Goal: Information Seeking & Learning: Check status

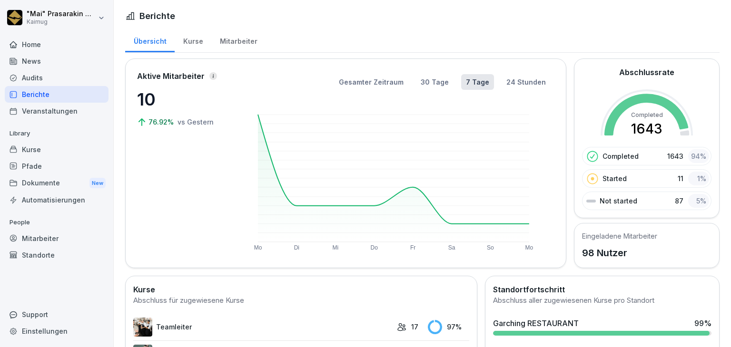
scroll to position [190, 0]
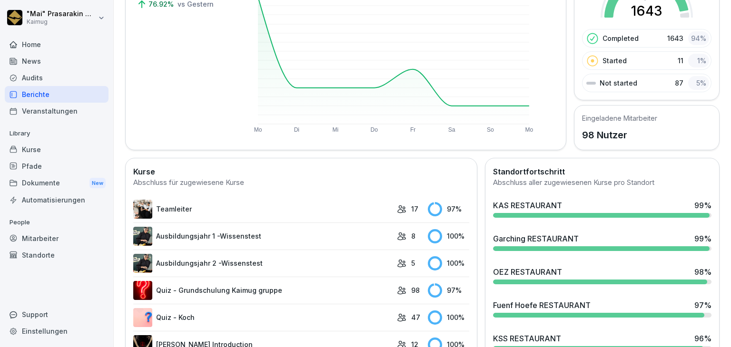
scroll to position [154, 0]
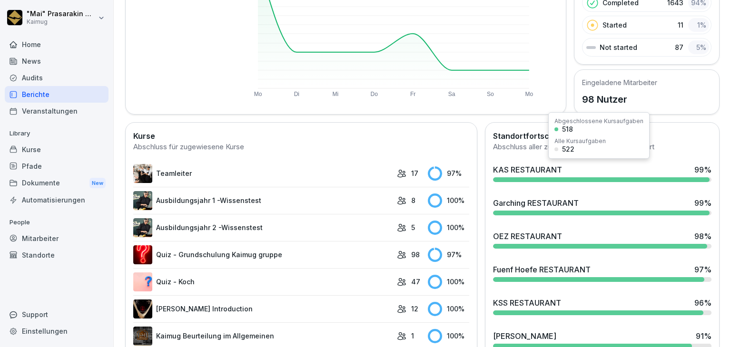
click at [512, 171] on div "KAS RESTAURANT" at bounding box center [527, 169] width 69 height 11
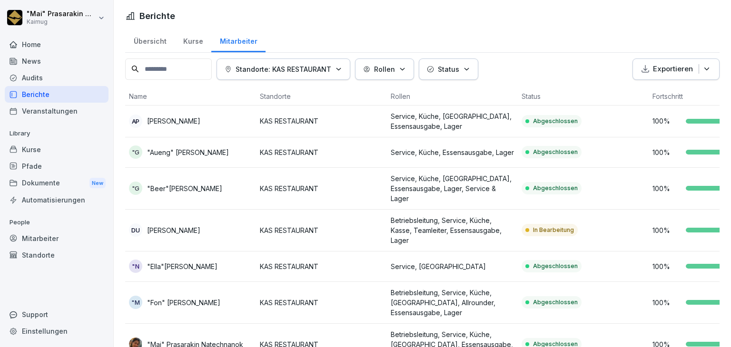
click at [147, 40] on div "Übersicht" at bounding box center [149, 40] width 49 height 24
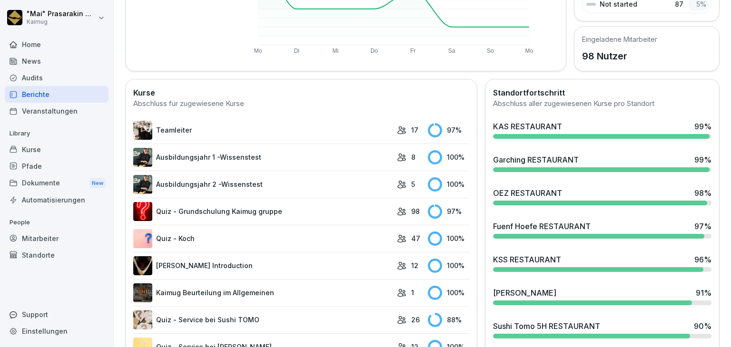
scroll to position [197, 0]
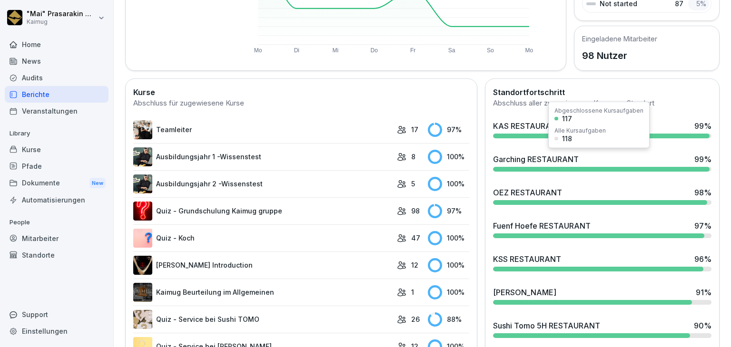
click at [670, 155] on div "Garching RESTAURANT 99 %" at bounding box center [602, 159] width 218 height 11
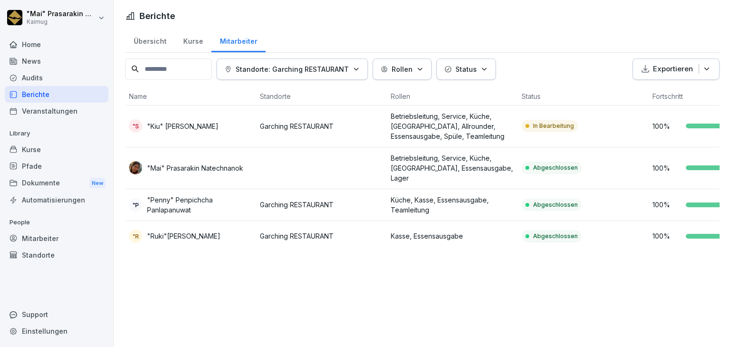
click at [152, 40] on div "Übersicht" at bounding box center [149, 40] width 49 height 24
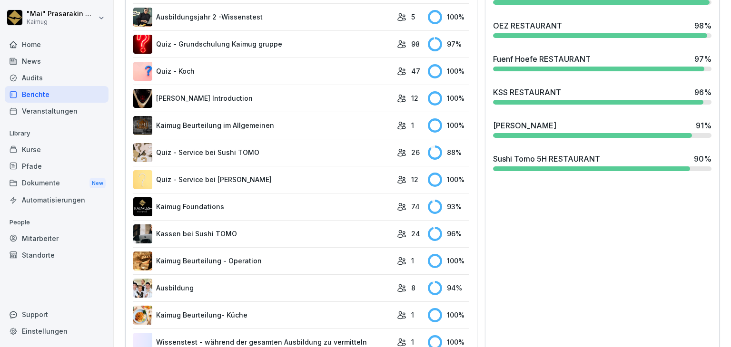
scroll to position [392, 0]
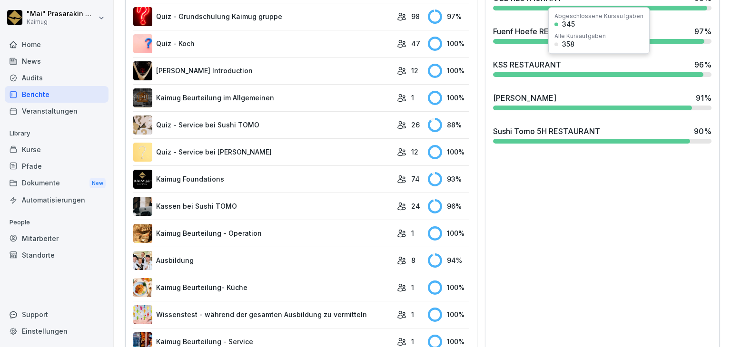
click at [658, 62] on div "KSS RESTAURANT 96 %" at bounding box center [602, 64] width 218 height 11
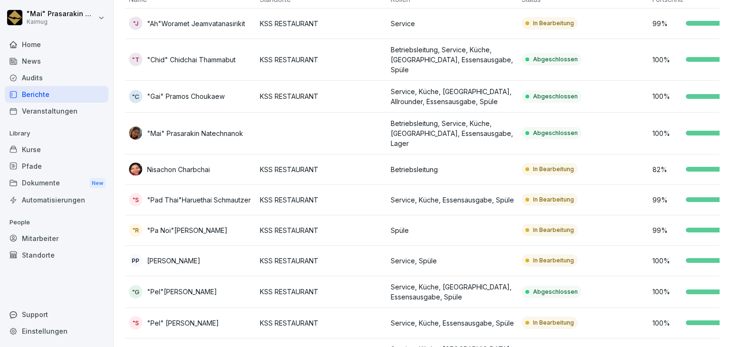
scroll to position [97, 0]
